Goal: Transaction & Acquisition: Purchase product/service

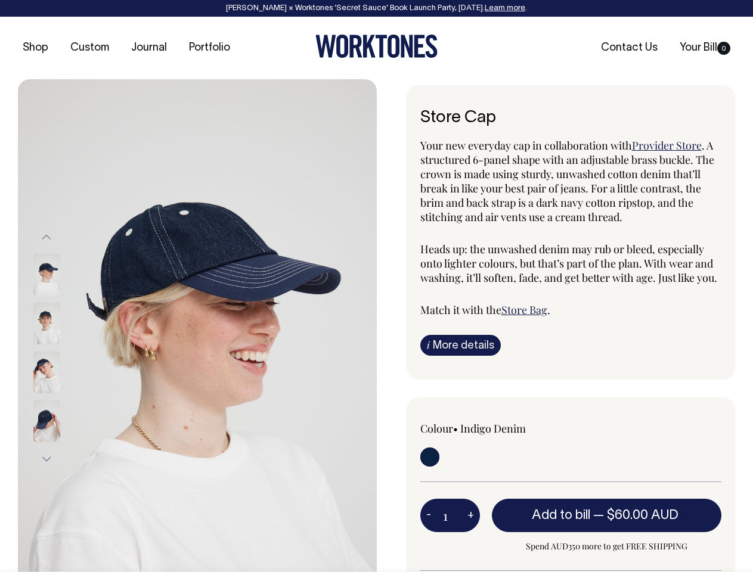
click at [197, 326] on img at bounding box center [197, 348] width 359 height 538
click at [63, 348] on div at bounding box center [63, 372] width 60 height 49
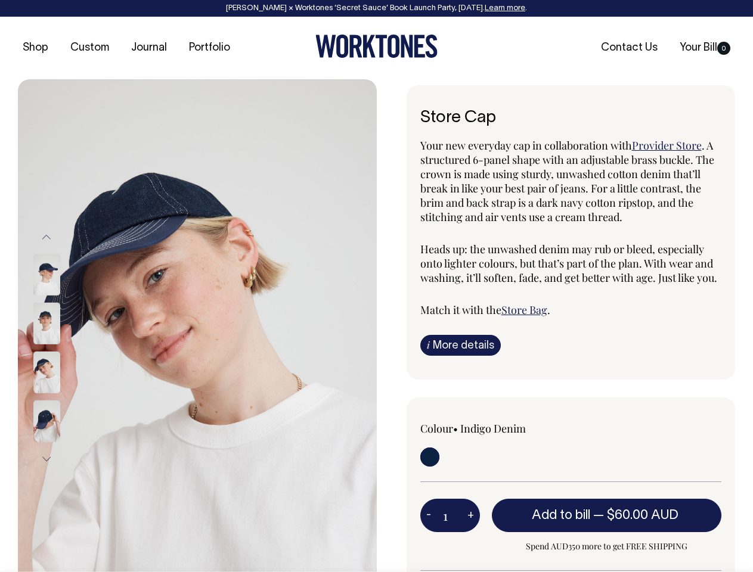
click at [47, 237] on button "Previous" at bounding box center [47, 237] width 18 height 27
click at [63, 397] on div at bounding box center [63, 421] width 60 height 49
click at [47, 459] on button "Next" at bounding box center [47, 459] width 18 height 27
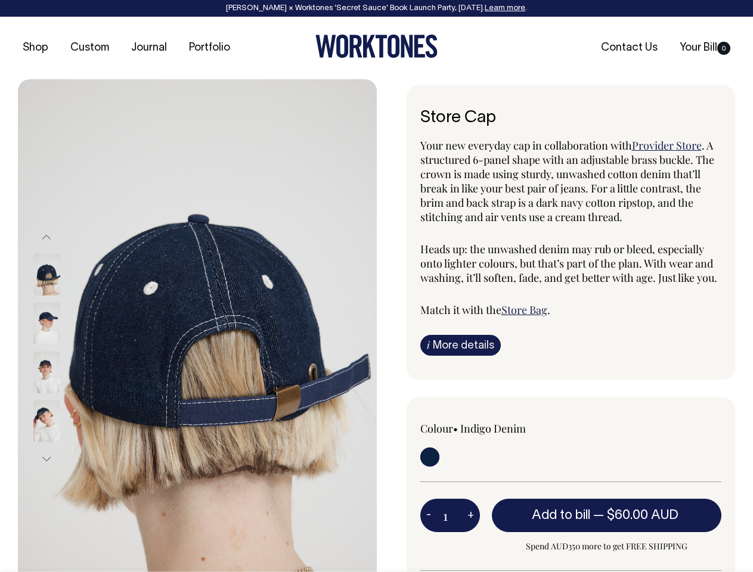
click at [429, 515] on button "-" at bounding box center [428, 516] width 17 height 24
click at [470, 515] on button "+" at bounding box center [470, 516] width 18 height 24
type input "2"
click at [607, 515] on span "— $60.00 AUD" at bounding box center [637, 516] width 88 height 12
